Goal: Navigation & Orientation: Find specific page/section

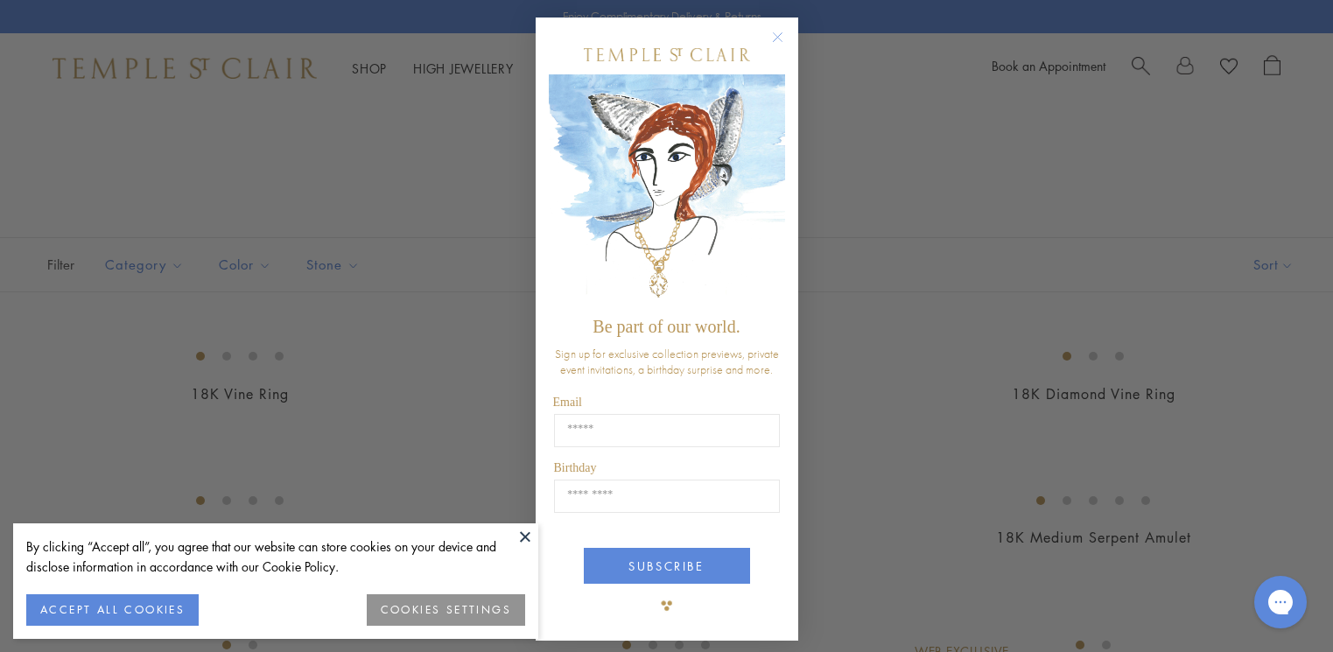
scroll to position [859, 0]
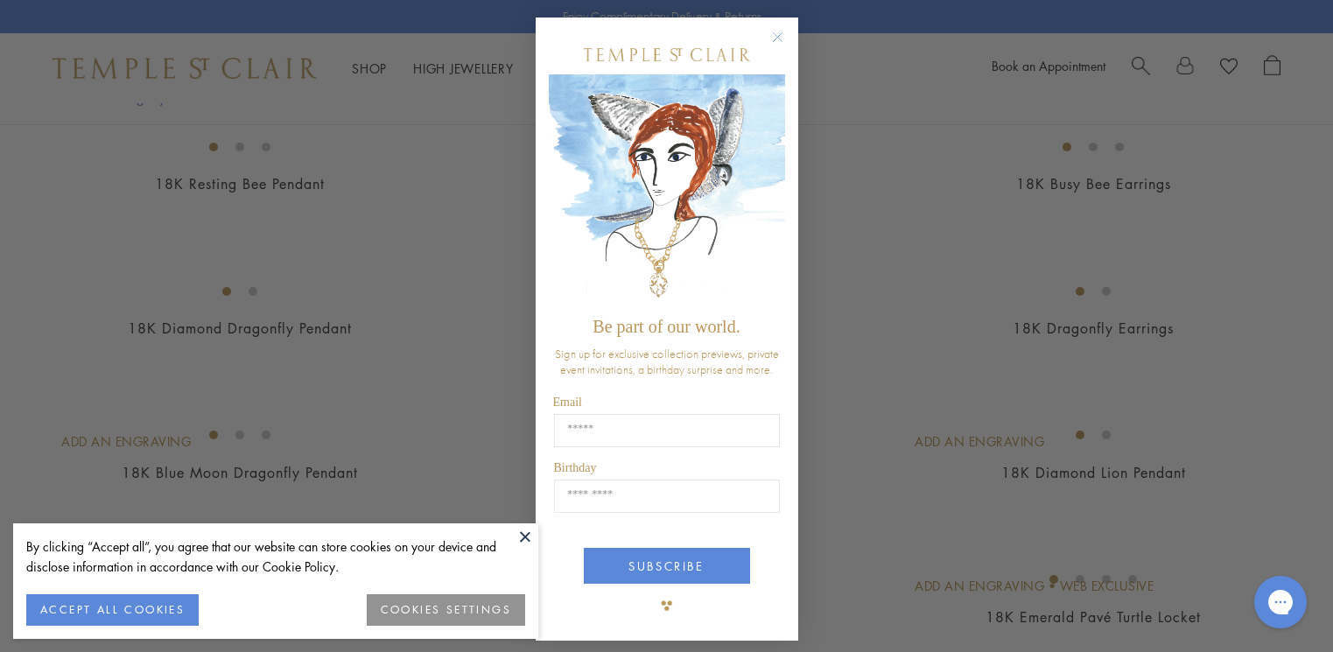
click at [769, 33] on circle "Close dialog" at bounding box center [777, 37] width 21 height 21
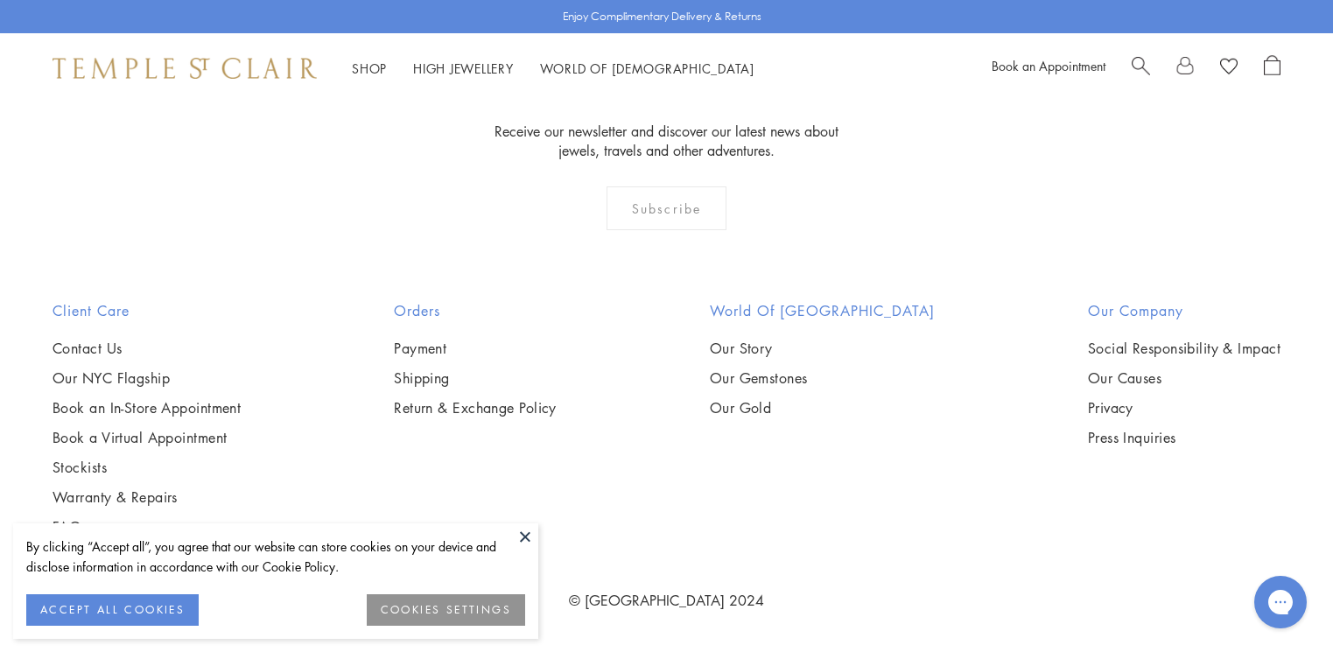
scroll to position [10697, 0]
